Goal: Transaction & Acquisition: Purchase product/service

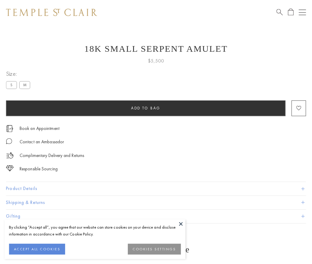
scroll to position [24, 0]
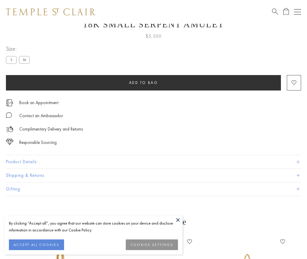
click at [143, 83] on span "Add to bag" at bounding box center [143, 82] width 29 height 5
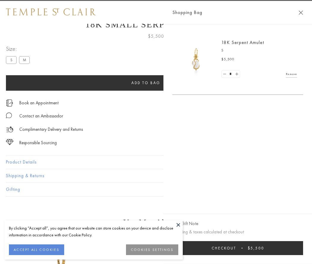
click at [236, 248] on span "Checkout" at bounding box center [223, 247] width 25 height 5
